Goal: Task Accomplishment & Management: Complete application form

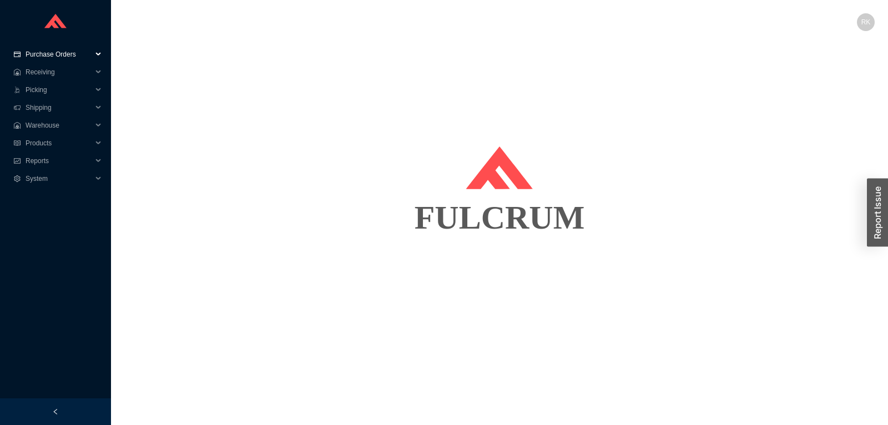
click at [72, 54] on span "Purchase Orders" at bounding box center [59, 54] width 67 height 18
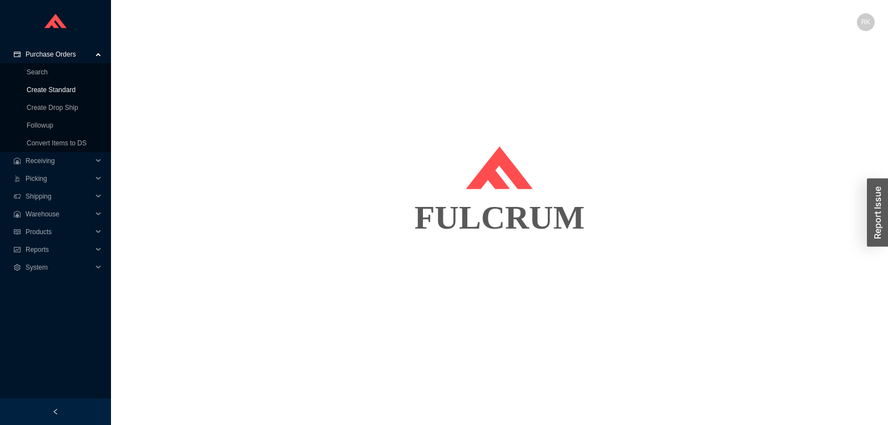
click at [67, 90] on link "Create Standard" at bounding box center [51, 90] width 49 height 8
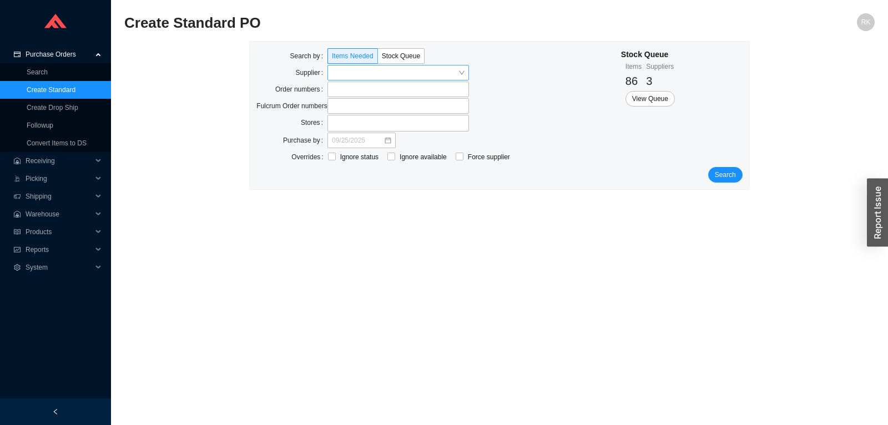
click at [355, 73] on input "search" at bounding box center [395, 72] width 126 height 14
type input "ashle"
click at [343, 90] on div "[PERSON_NAME] Inc." at bounding box center [398, 93] width 133 height 10
click at [727, 175] on span "Search" at bounding box center [725, 174] width 21 height 11
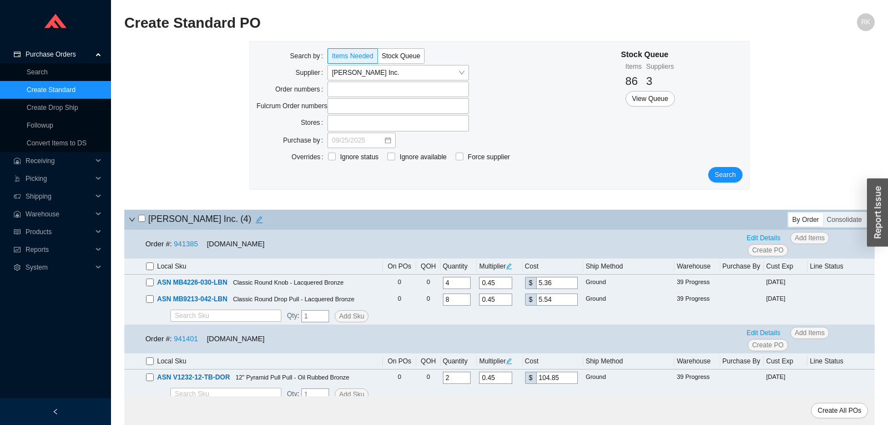
click at [143, 218] on input "checkbox" at bounding box center [141, 218] width 7 height 7
checkbox input "true"
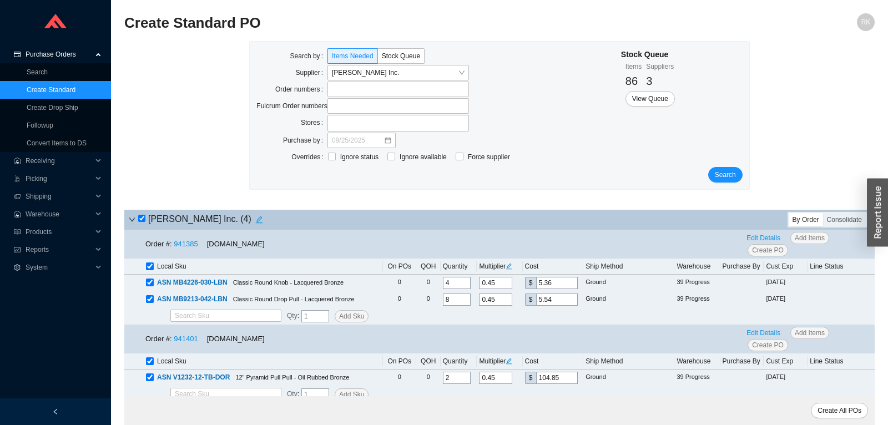
checkbox input "true"
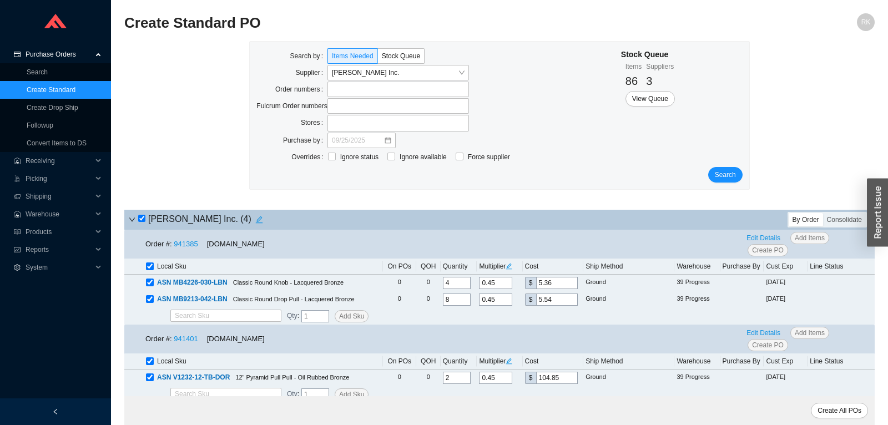
checkbox input "true"
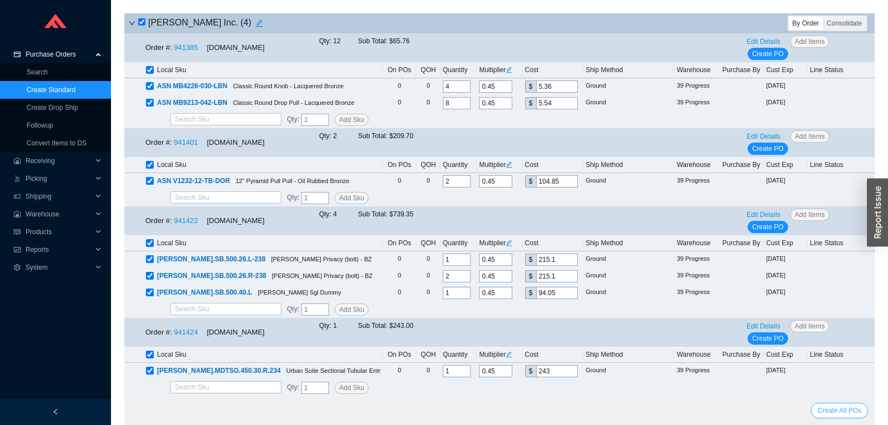
click at [853, 414] on span "Create All POs" at bounding box center [839, 410] width 44 height 11
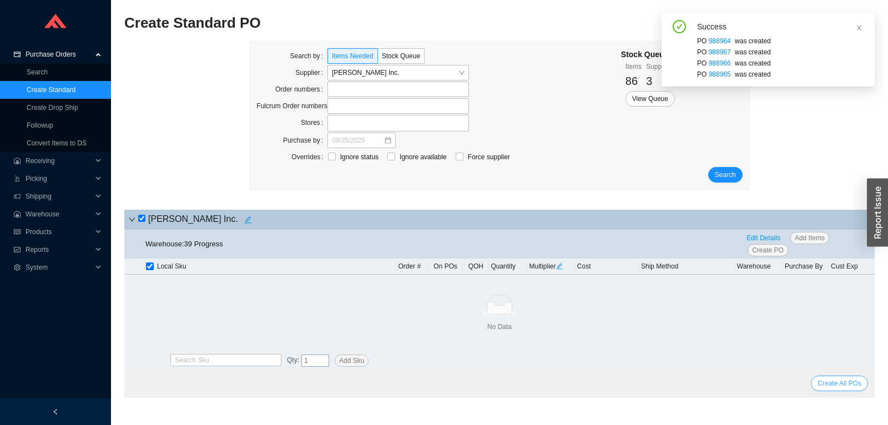
scroll to position [0, 0]
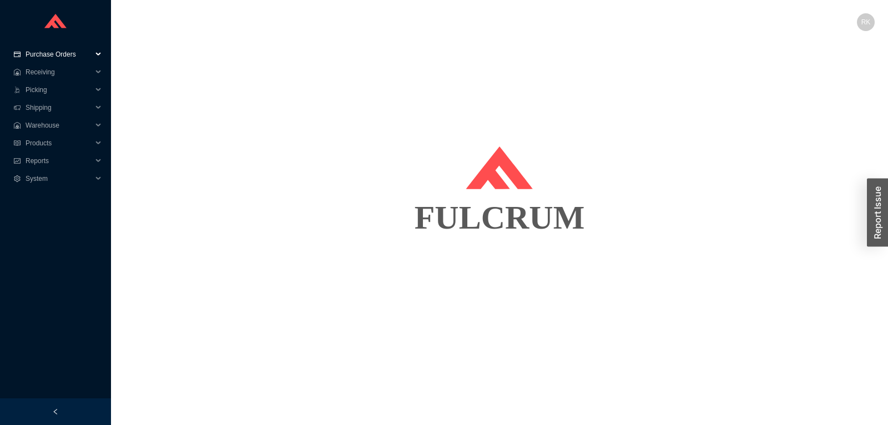
click at [48, 59] on span "Purchase Orders" at bounding box center [59, 54] width 67 height 18
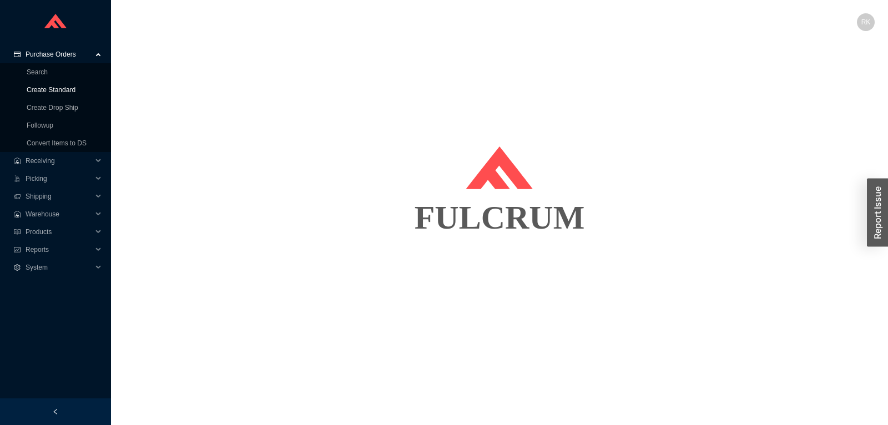
click at [65, 90] on link "Create Standard" at bounding box center [51, 90] width 49 height 8
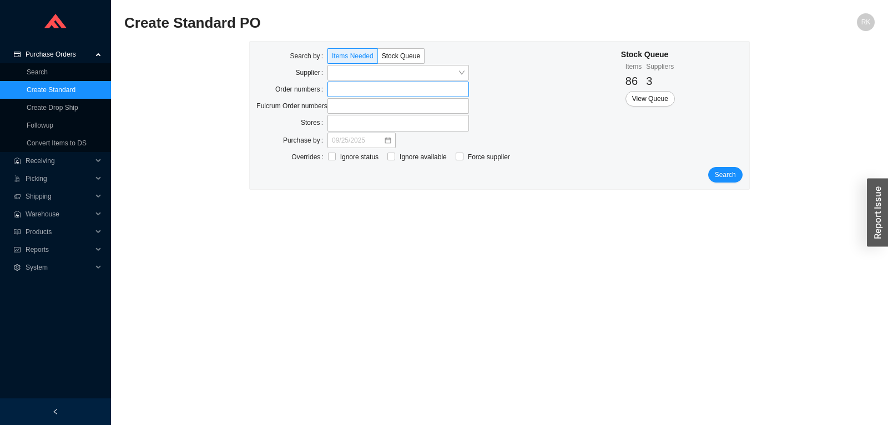
click at [342, 93] on label at bounding box center [397, 90] width 141 height 16
click at [337, 93] on input at bounding box center [333, 89] width 8 height 12
click at [714, 180] on button "Search" at bounding box center [725, 176] width 34 height 16
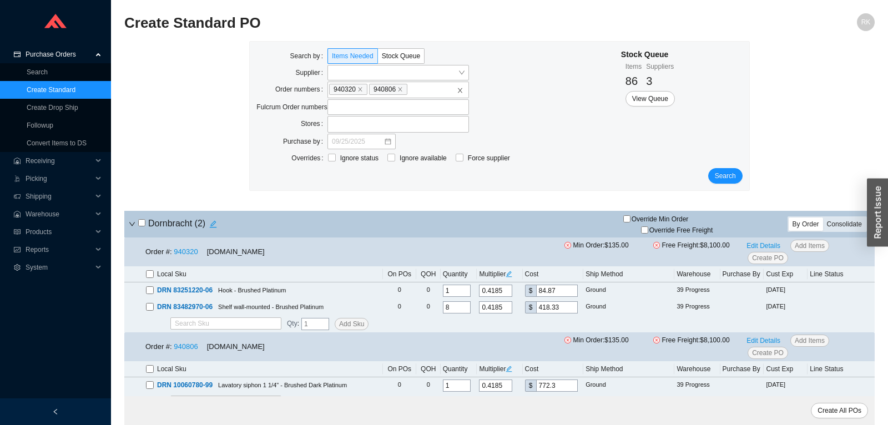
click at [835, 225] on div "Consolidate" at bounding box center [844, 223] width 43 height 13
click at [823, 217] on input "Consolidate" at bounding box center [823, 217] width 0 height 0
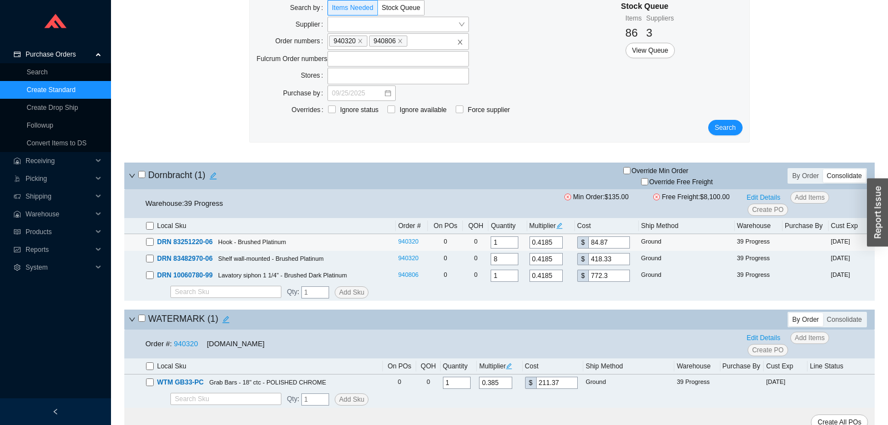
scroll to position [60, 0]
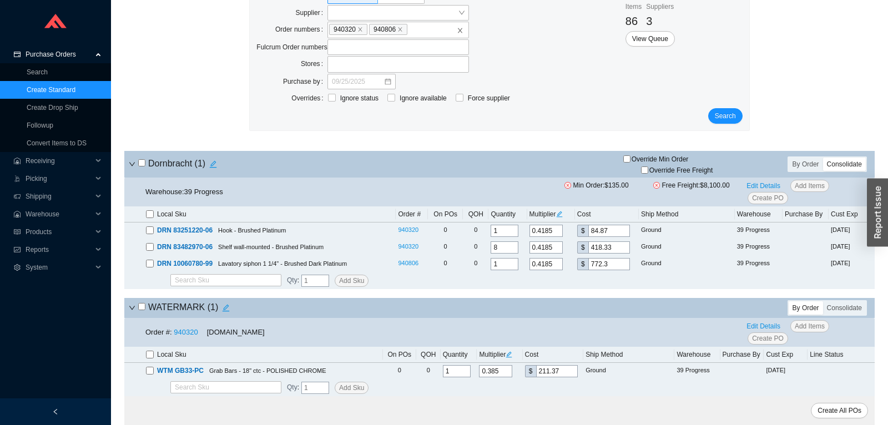
click at [143, 162] on input "checkbox" at bounding box center [141, 162] width 7 height 7
checkbox input "true"
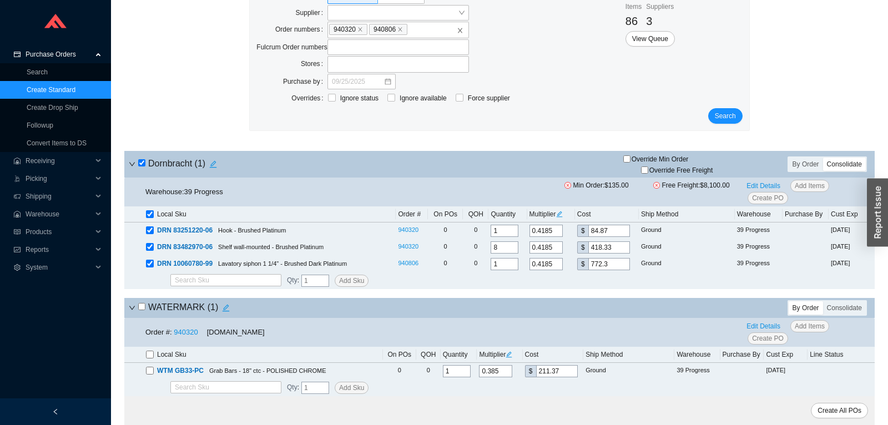
checkbox input "true"
click at [645, 169] on input "Override Free Freight" at bounding box center [644, 169] width 7 height 7
checkbox input "true"
click at [634, 160] on span "Override Min Order" at bounding box center [659, 159] width 57 height 7
click at [630, 160] on input "Override Min Order" at bounding box center [626, 158] width 7 height 7
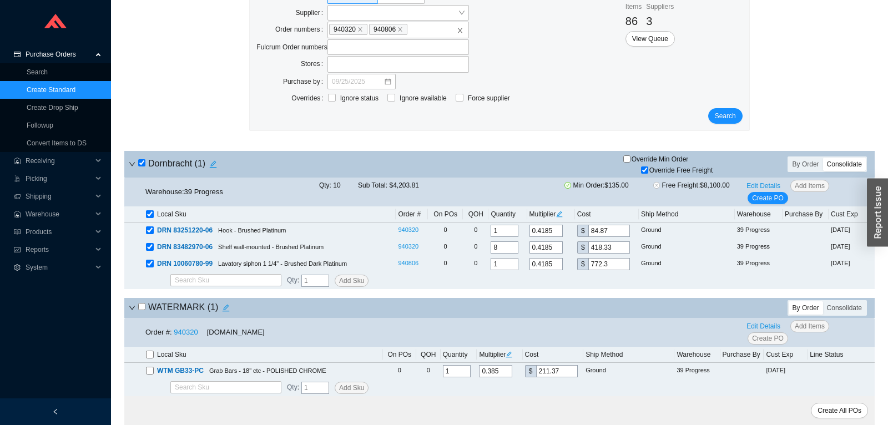
checkbox input "true"
click at [751, 183] on span "Edit Details" at bounding box center [763, 185] width 34 height 11
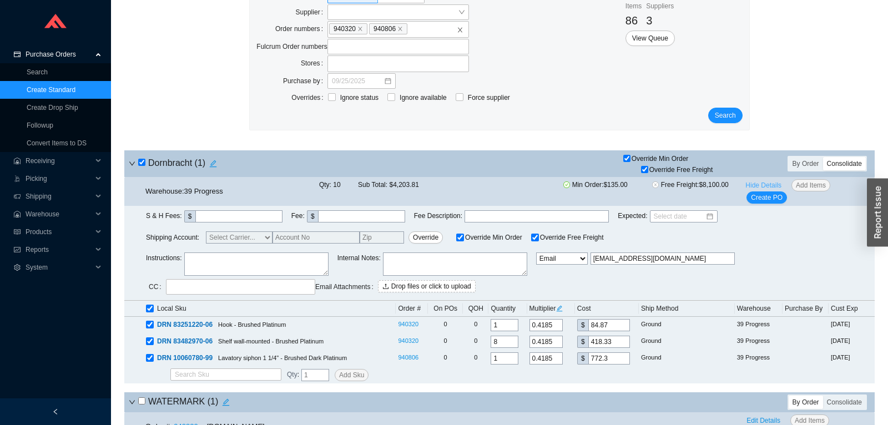
scroll to position [153, 0]
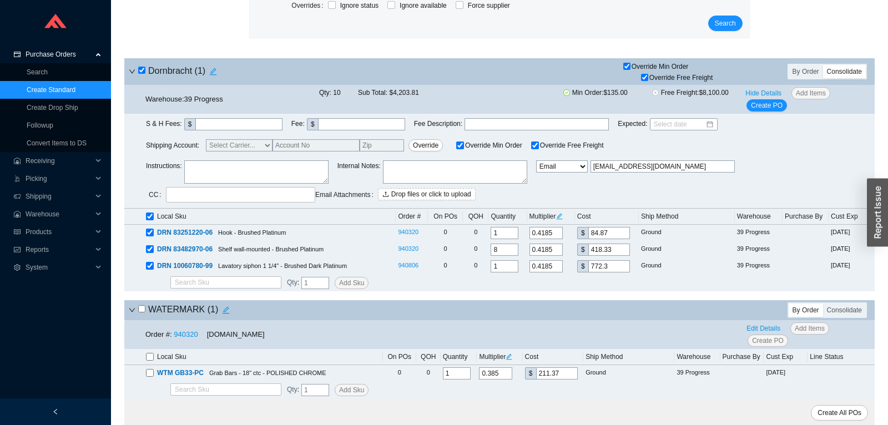
click at [219, 168] on textarea at bounding box center [256, 171] width 144 height 23
type textarea "PLEASE SHIP FROM ATLANTA !!"
click at [765, 107] on span "Create PO" at bounding box center [767, 105] width 32 height 11
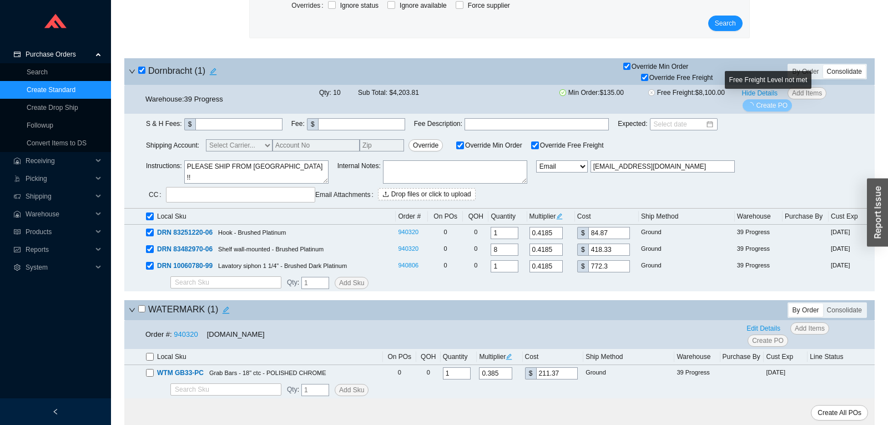
scroll to position [0, 0]
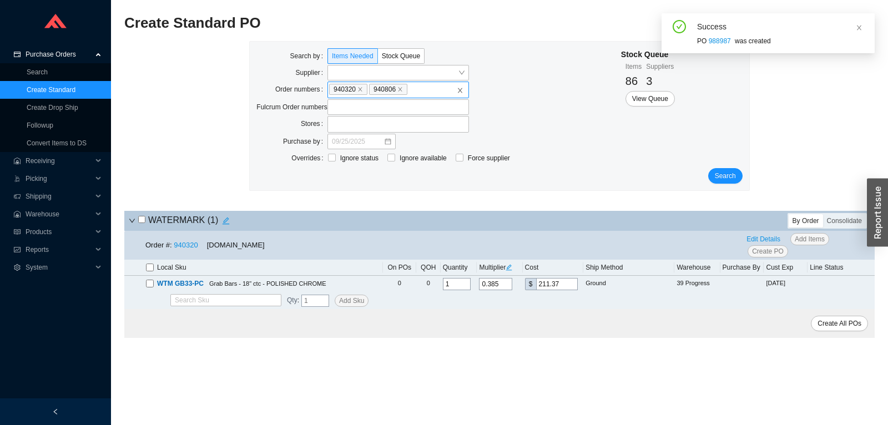
click at [398, 93] on span "940806" at bounding box center [388, 89] width 38 height 11
click at [409, 93] on input "940320 940806" at bounding box center [413, 89] width 8 height 12
click at [398, 92] on icon "close" at bounding box center [400, 90] width 6 height 6
click at [409, 92] on input "940320 940806" at bounding box center [413, 89] width 8 height 12
click at [359, 89] on icon "close" at bounding box center [360, 90] width 4 height 4
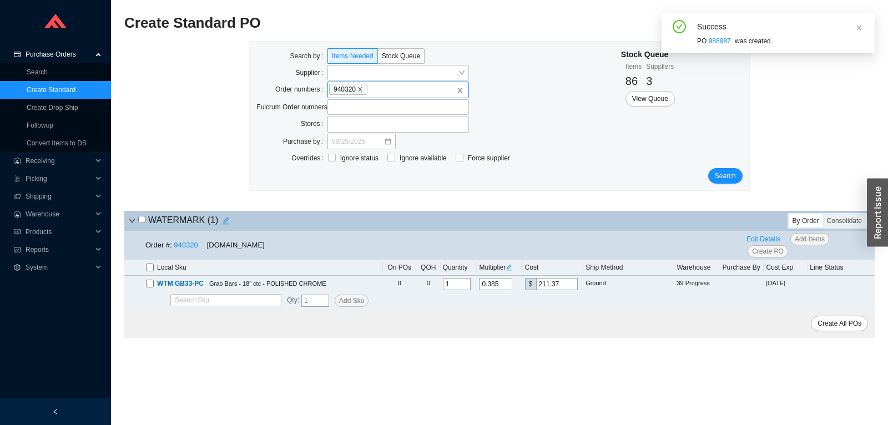
click at [369, 89] on input "940320" at bounding box center [373, 89] width 8 height 12
click at [140, 220] on input "checkbox" at bounding box center [141, 218] width 7 height 7
checkbox input "true"
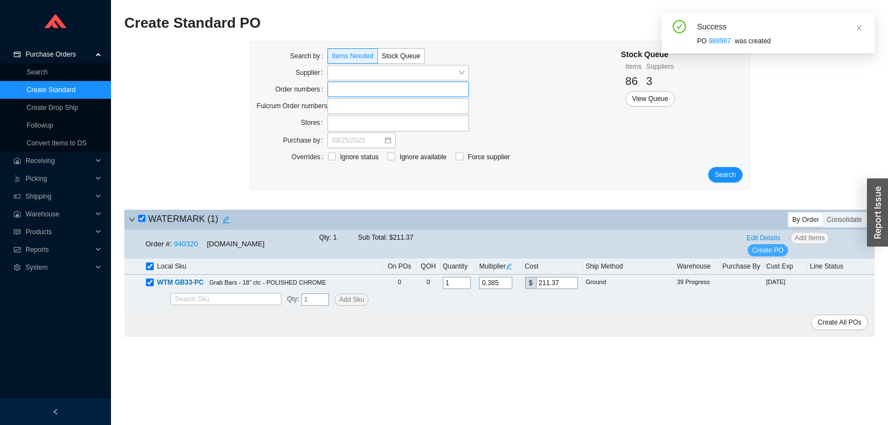
click at [762, 250] on span "Create PO" at bounding box center [768, 250] width 32 height 11
